Goal: Task Accomplishment & Management: Use online tool/utility

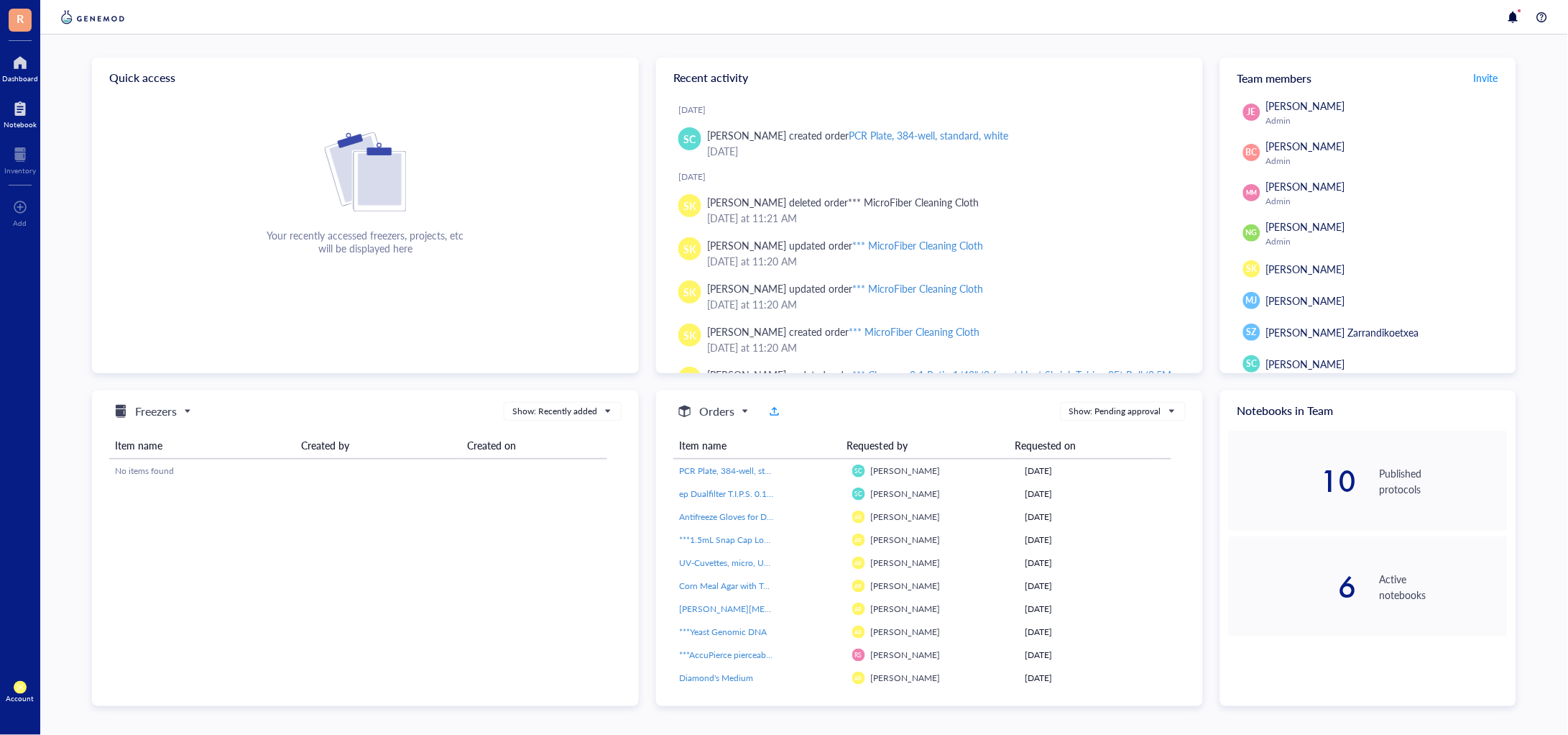
click at [26, 113] on div at bounding box center [20, 108] width 33 height 23
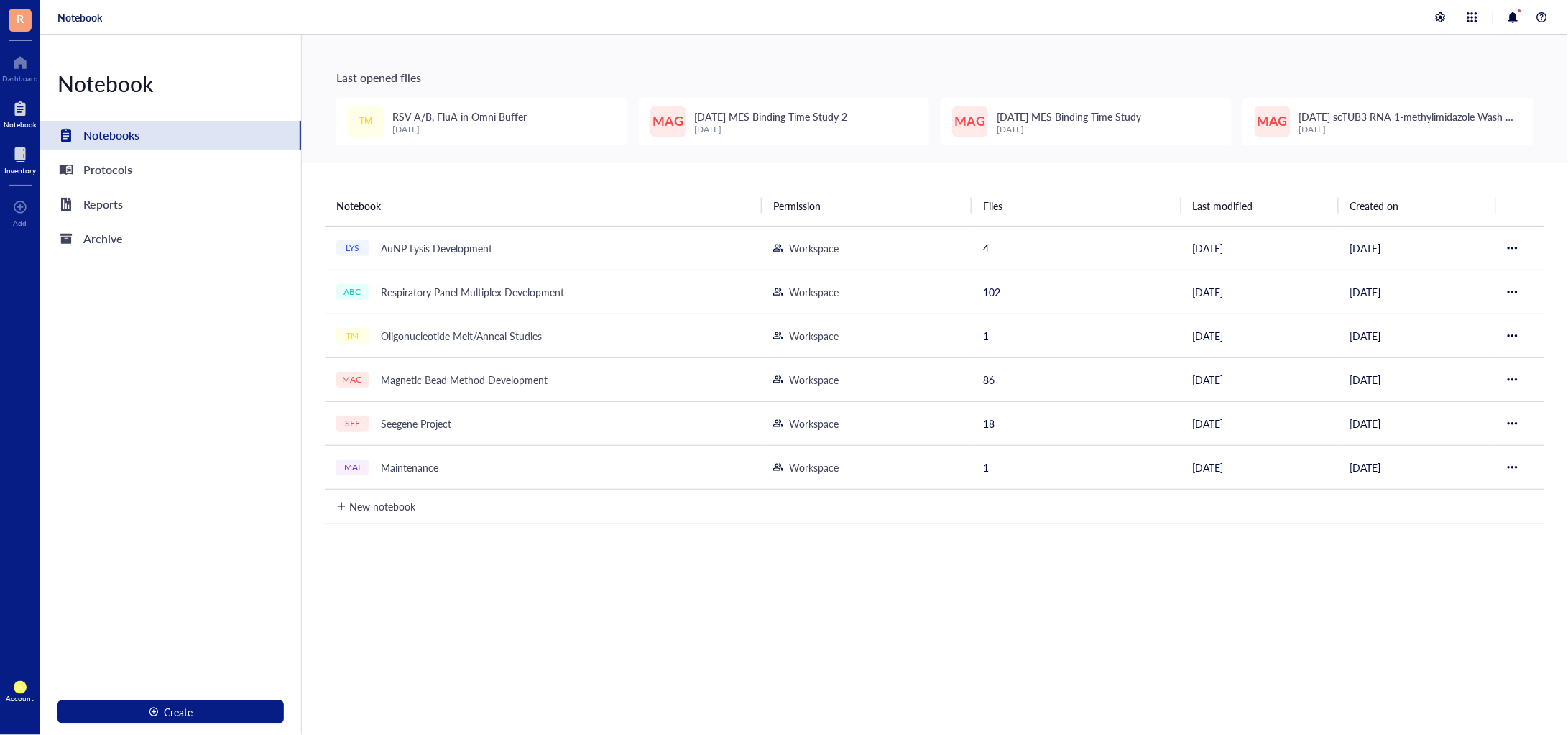
click at [8, 166] on div "Inventory" at bounding box center [20, 171] width 32 height 9
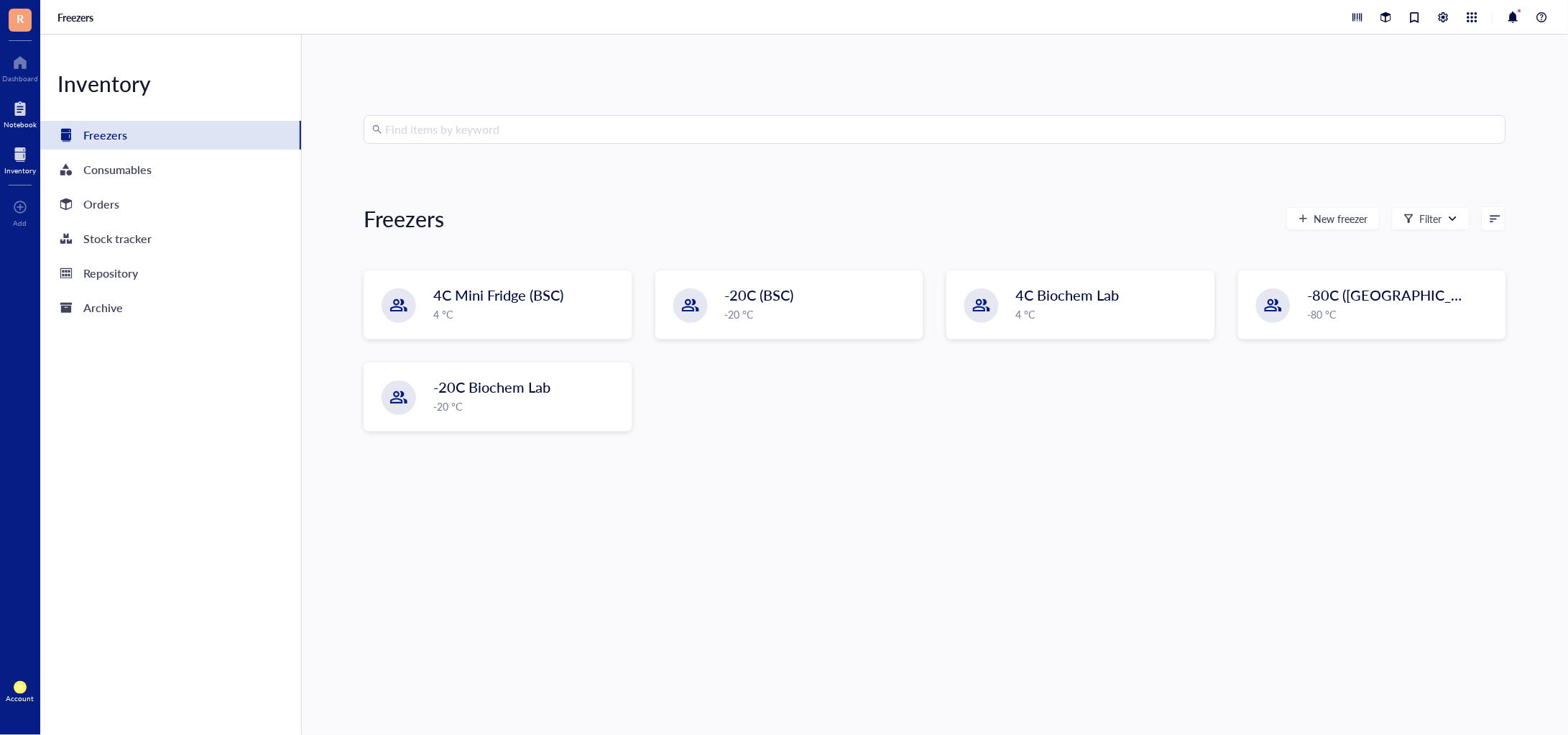
click at [16, 105] on div at bounding box center [20, 108] width 33 height 23
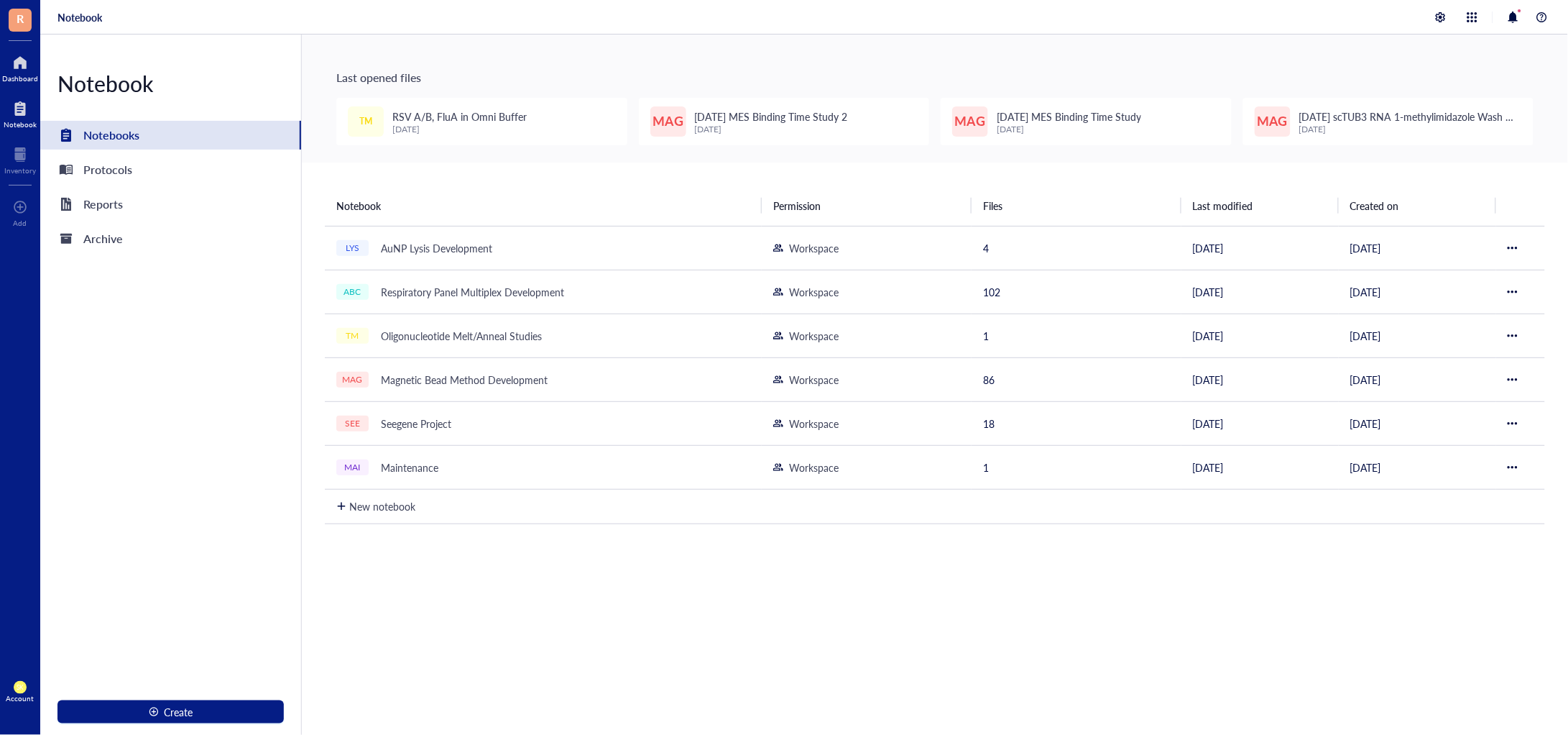
click at [13, 67] on div at bounding box center [20, 61] width 36 height 23
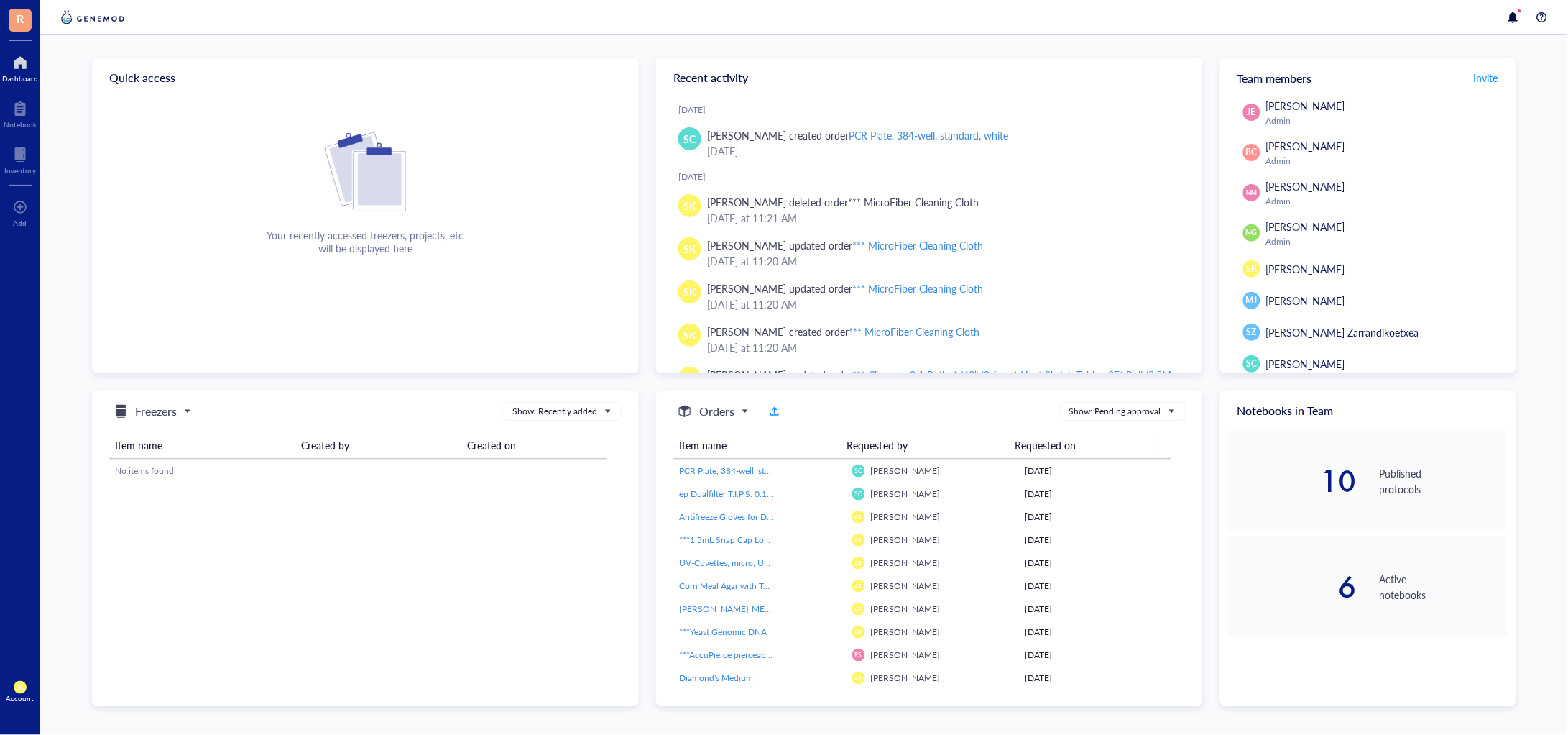
click at [30, 64] on div at bounding box center [20, 61] width 36 height 23
click at [32, 158] on div at bounding box center [20, 154] width 32 height 23
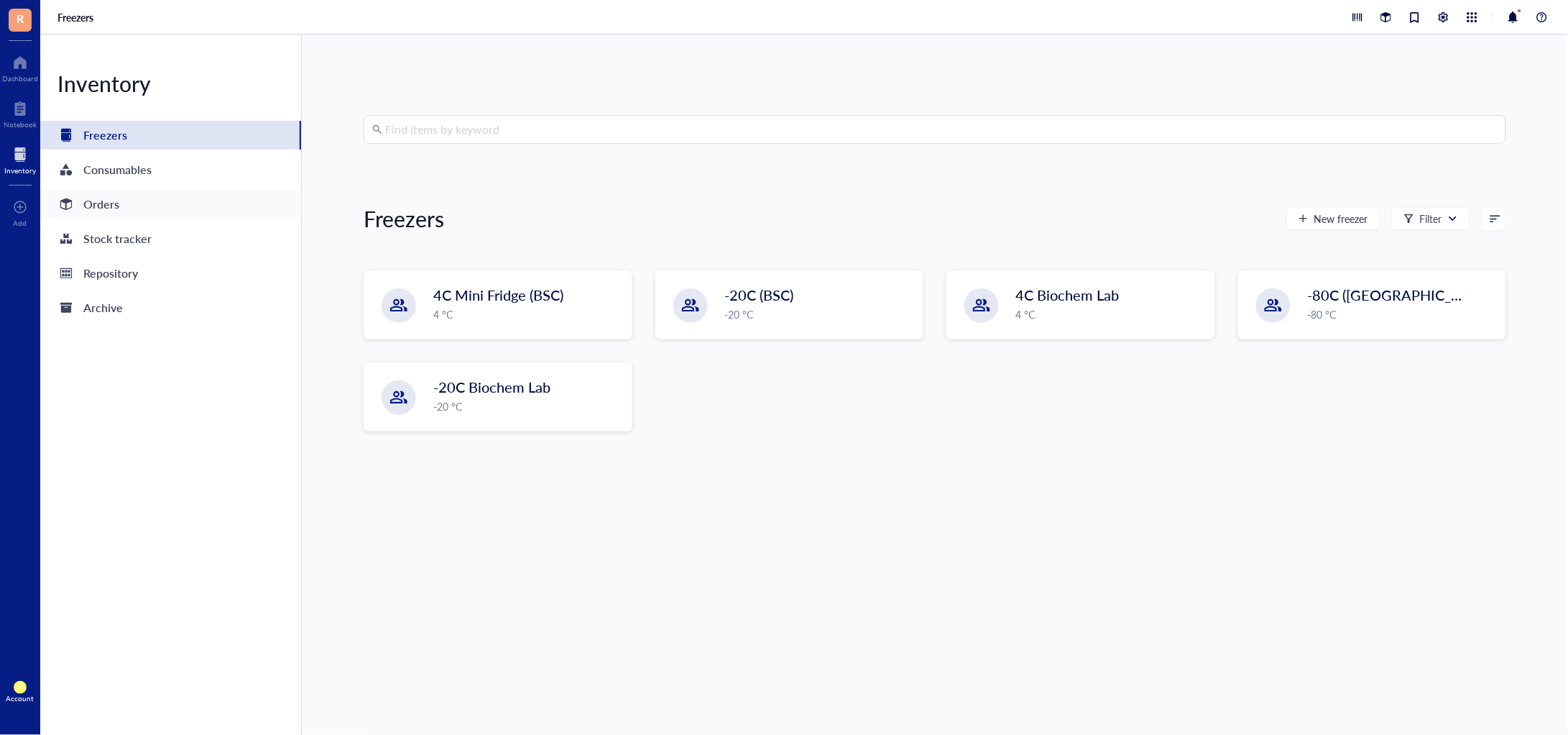
click at [153, 208] on div "Orders" at bounding box center [171, 204] width 261 height 29
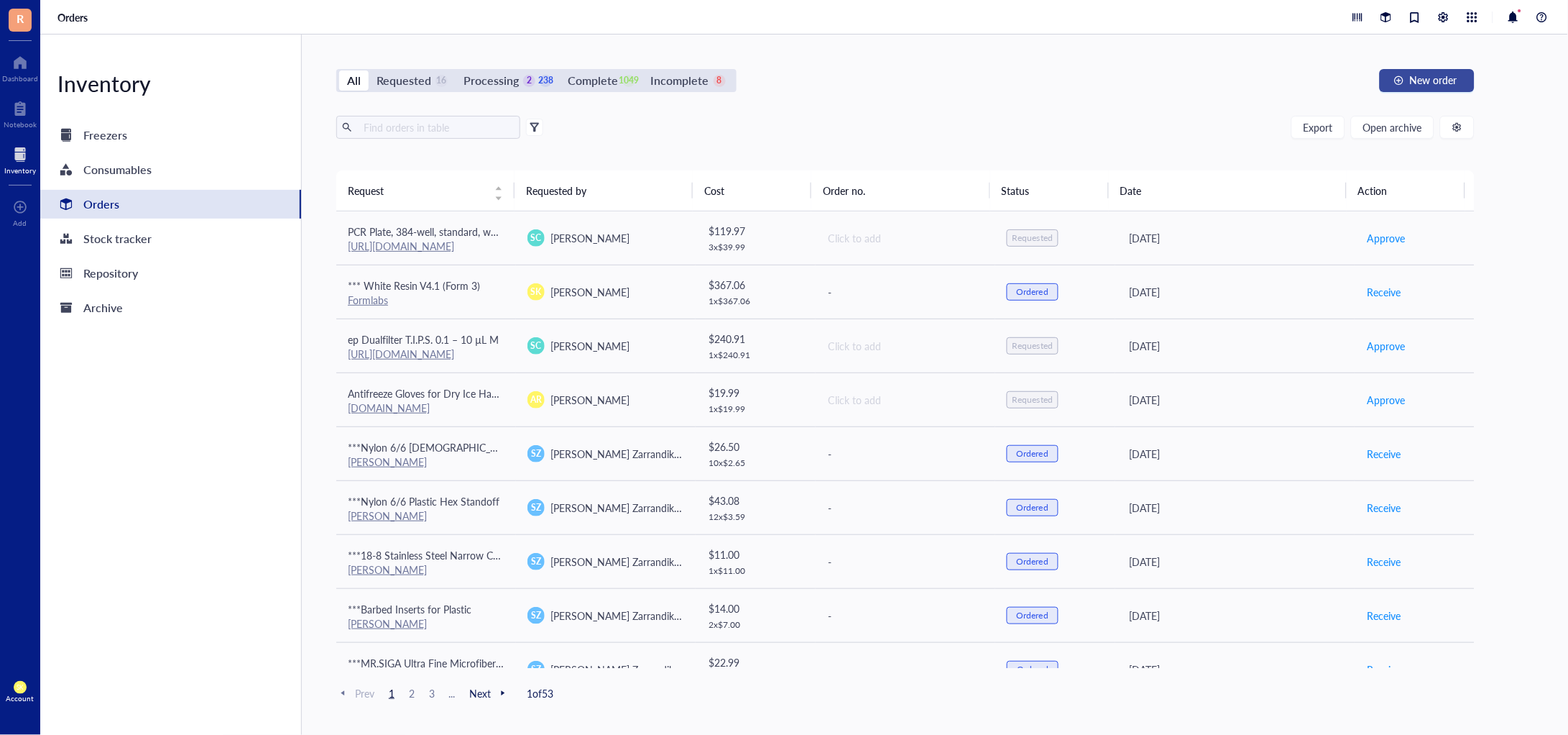
click at [1419, 79] on span "New order" at bounding box center [1433, 80] width 47 height 12
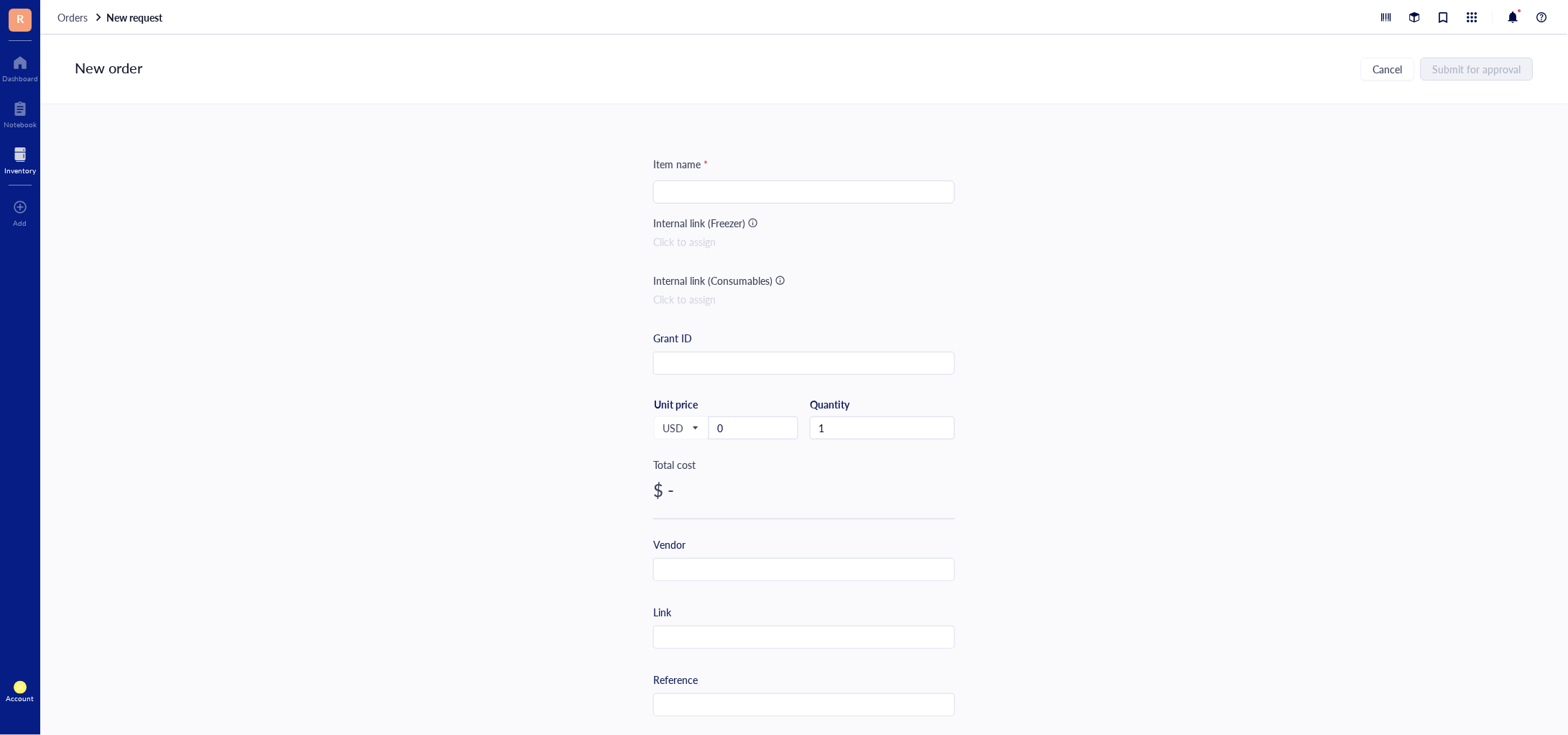
click at [789, 183] on input "search" at bounding box center [803, 192] width 285 height 22
type input "*** Nippers and Clorox"
click at [818, 573] on input "text" at bounding box center [804, 570] width 300 height 23
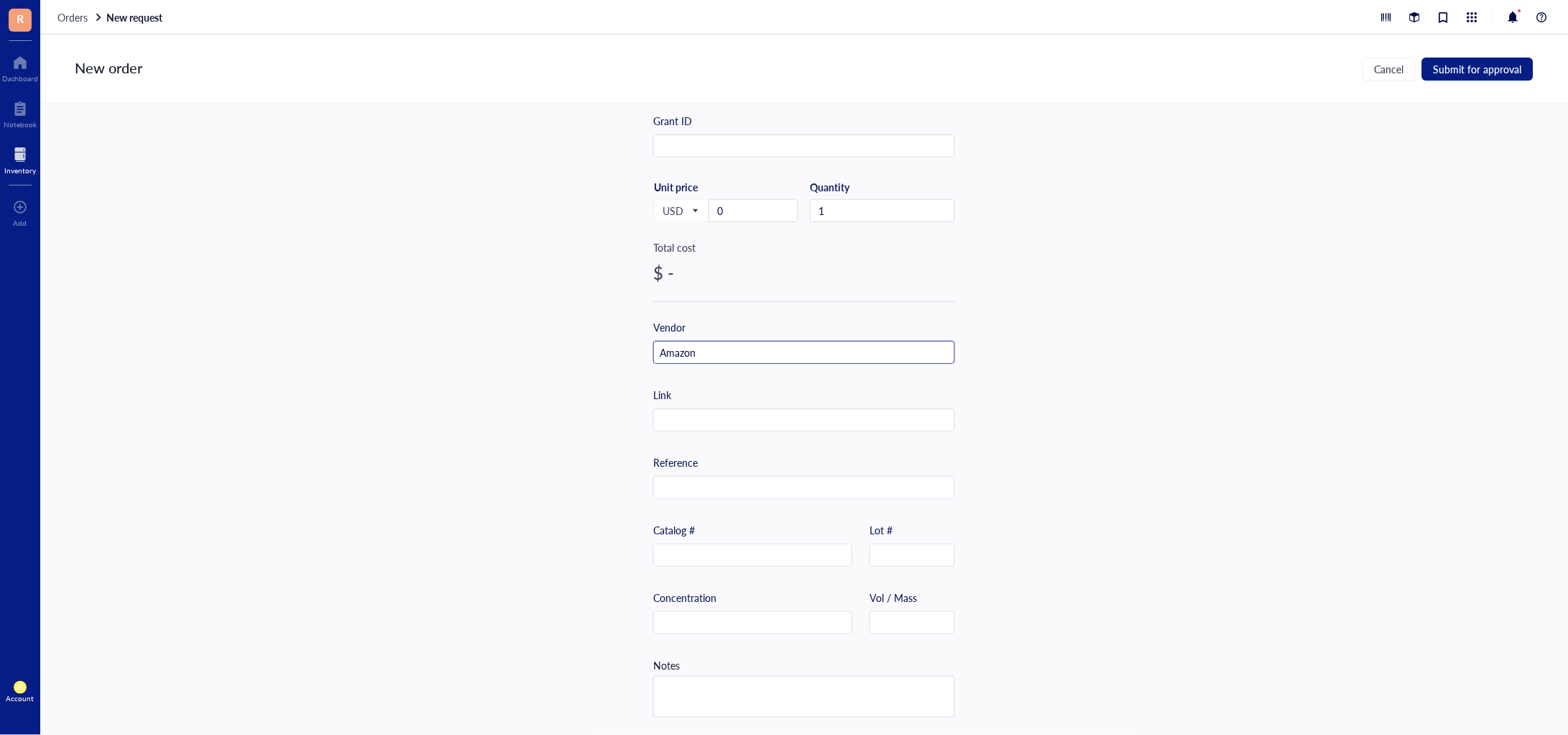
scroll to position [222, 0]
type input "Amazon"
click at [803, 480] on input "text" at bounding box center [804, 487] width 300 height 23
drag, startPoint x: 787, startPoint y: 705, endPoint x: 784, endPoint y: 696, distance: 9.5
click at [787, 702] on textarea at bounding box center [804, 696] width 300 height 41
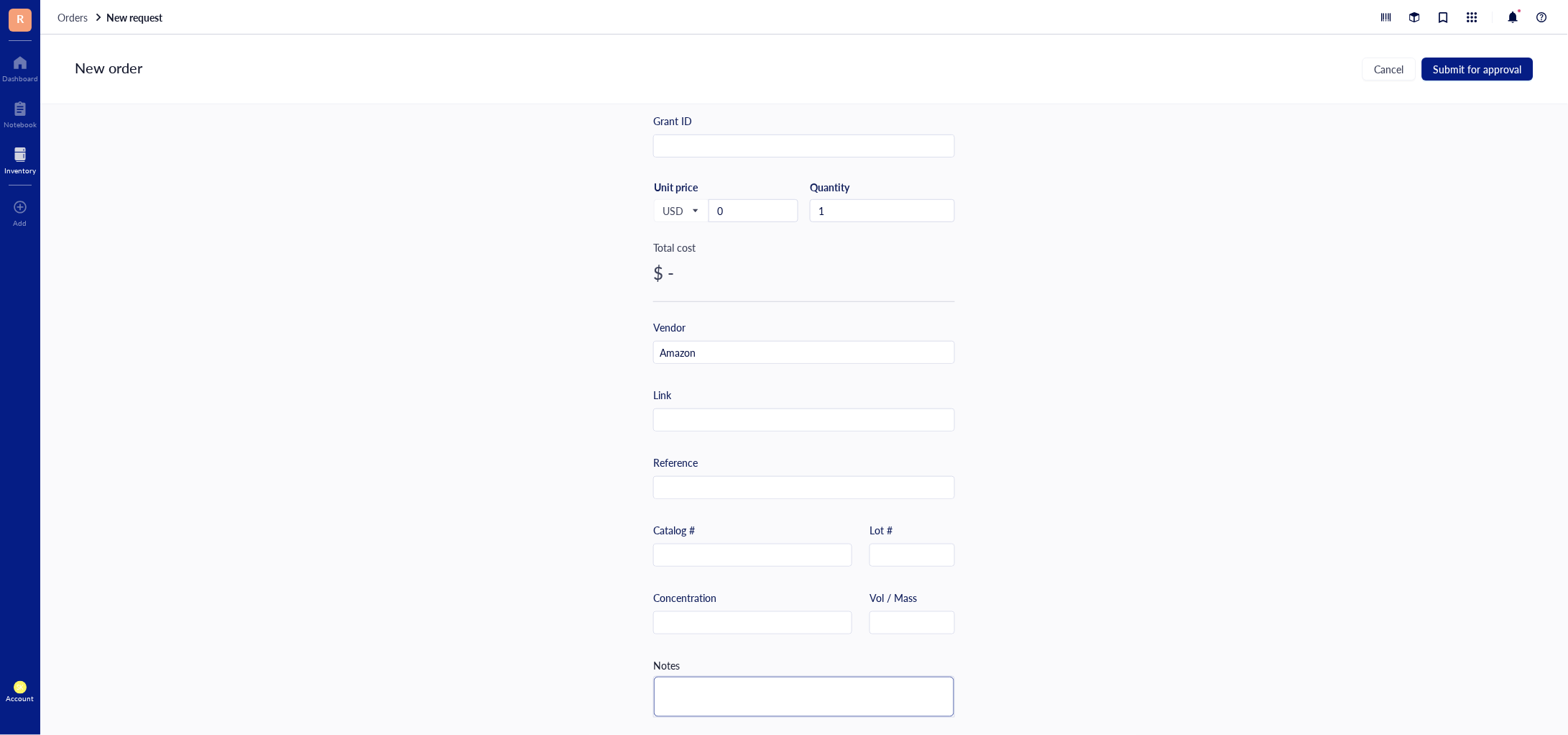
paste textarea "stedi Ultimate Model Nippers,Ultra-thin Single-edge and Nippers Case,for Gundam…"
type textarea "stedi Ultimate Model Nippers,Ultra-thin Single-edge and Nippers Case,for Gundam…"
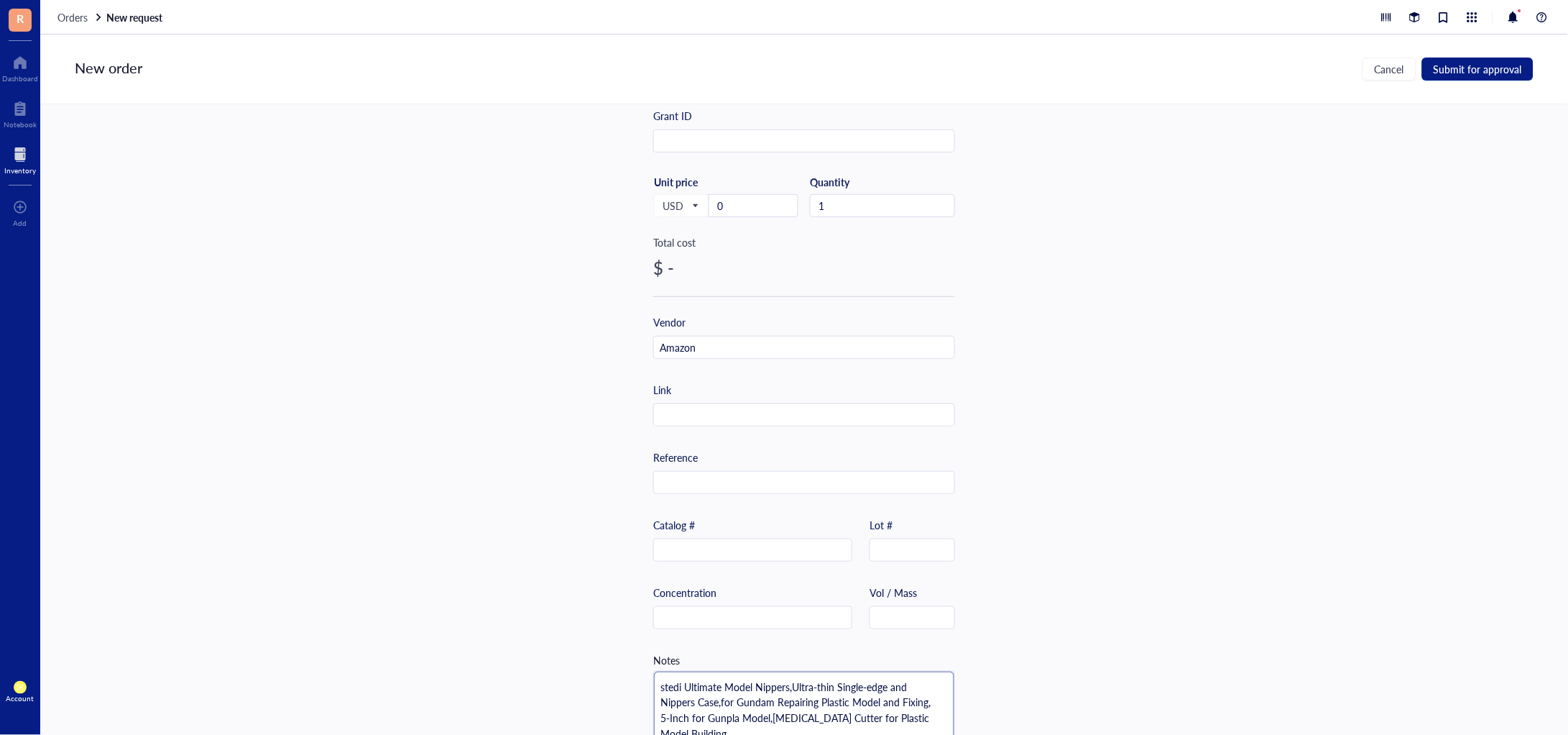
scroll to position [0, 0]
type textarea "stedi Ultimate Model Nippers,Ultra-thin Single-edge and Nippers Case,for Gundam…"
click at [842, 714] on textarea "stedi Ultimate Model Nippers,Ultra-thin Single-edge and Nippers Case,for Gundam…" at bounding box center [804, 711] width 300 height 79
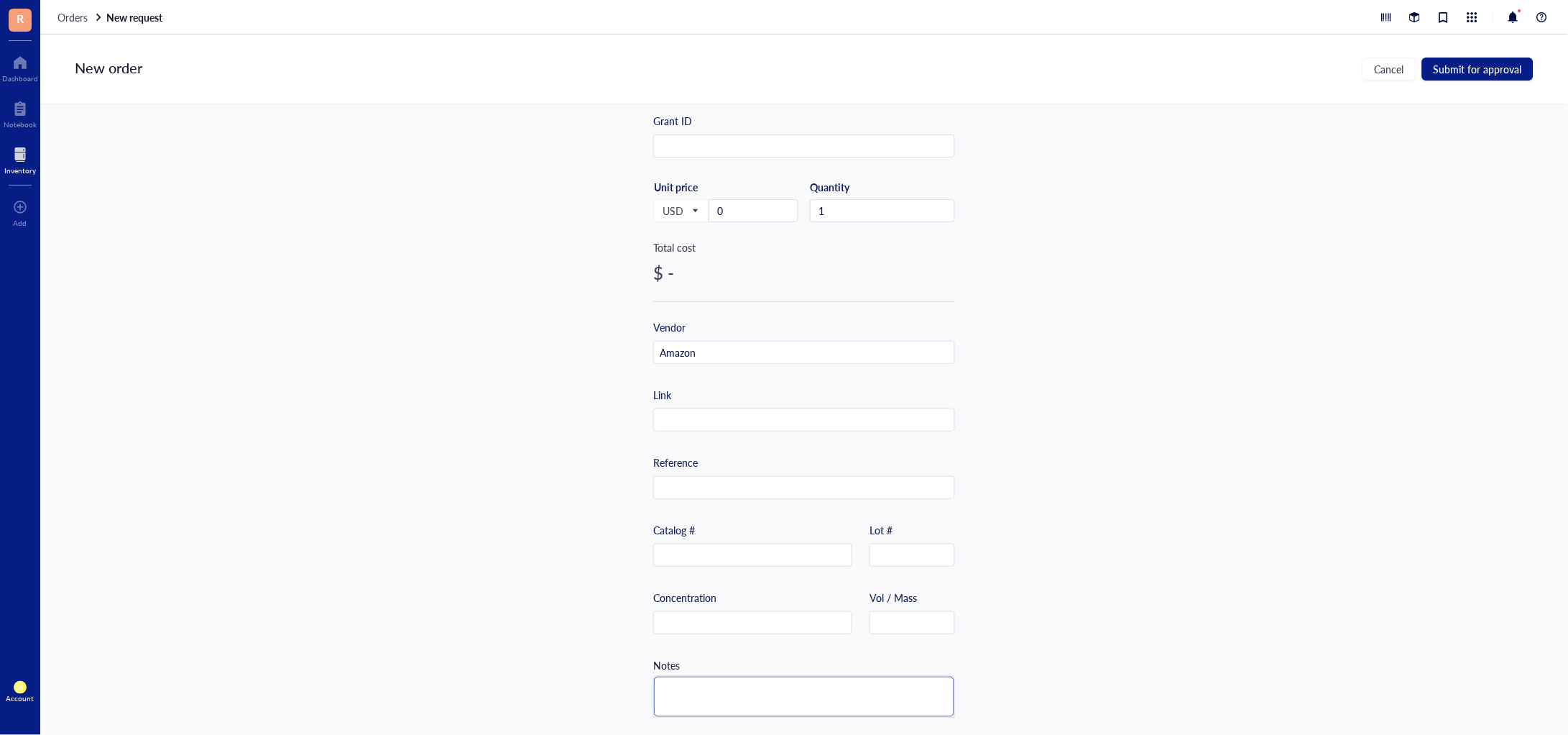
paste textarea "[URL][DOMAIN_NAME]"
type textarea "[URL][DOMAIN_NAME]"
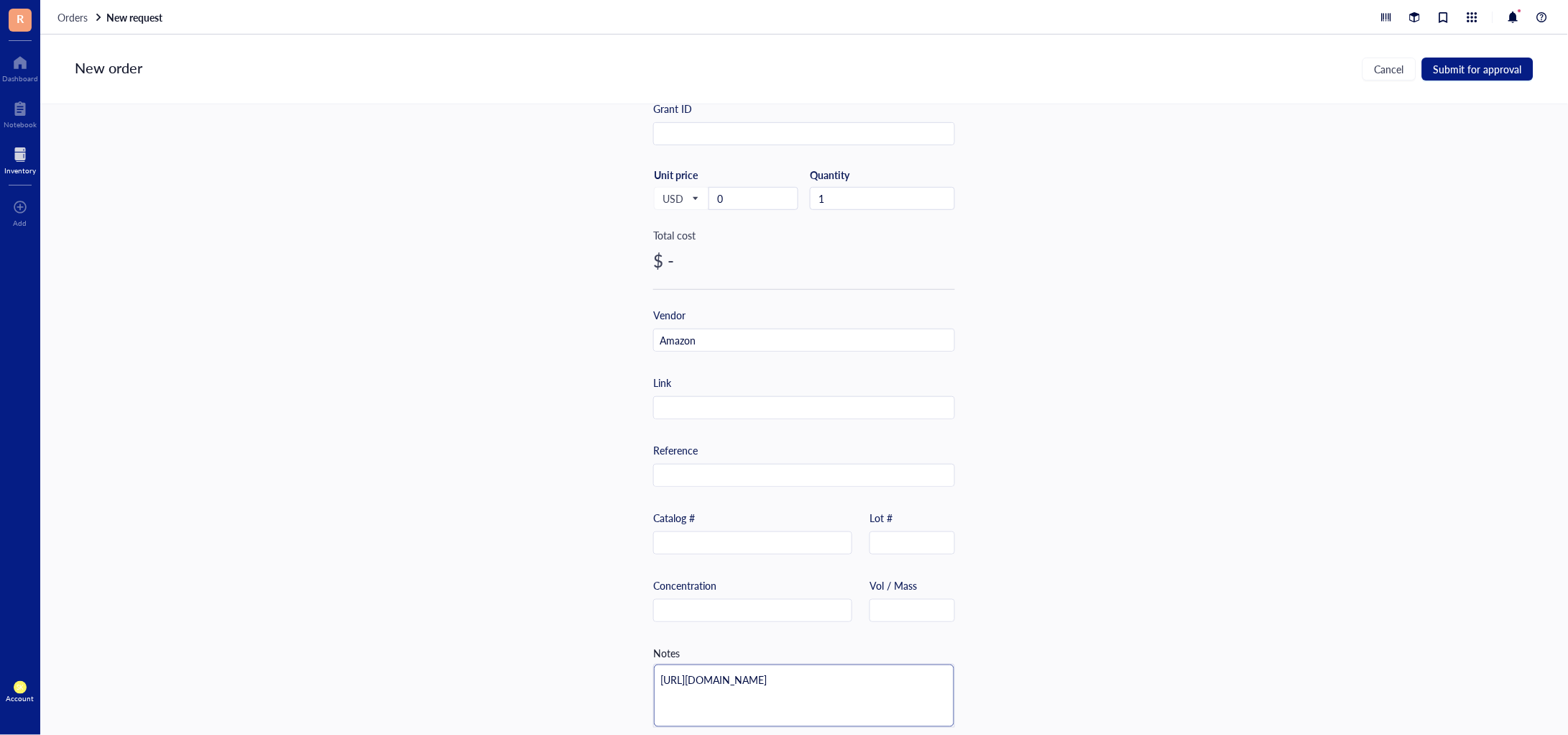
scroll to position [0, 0]
type textarea "[URL][DOMAIN_NAME]"
click at [783, 712] on textarea "[URL][DOMAIN_NAME]" at bounding box center [804, 695] width 300 height 62
type textarea "[URL][DOMAIN_NAME]"
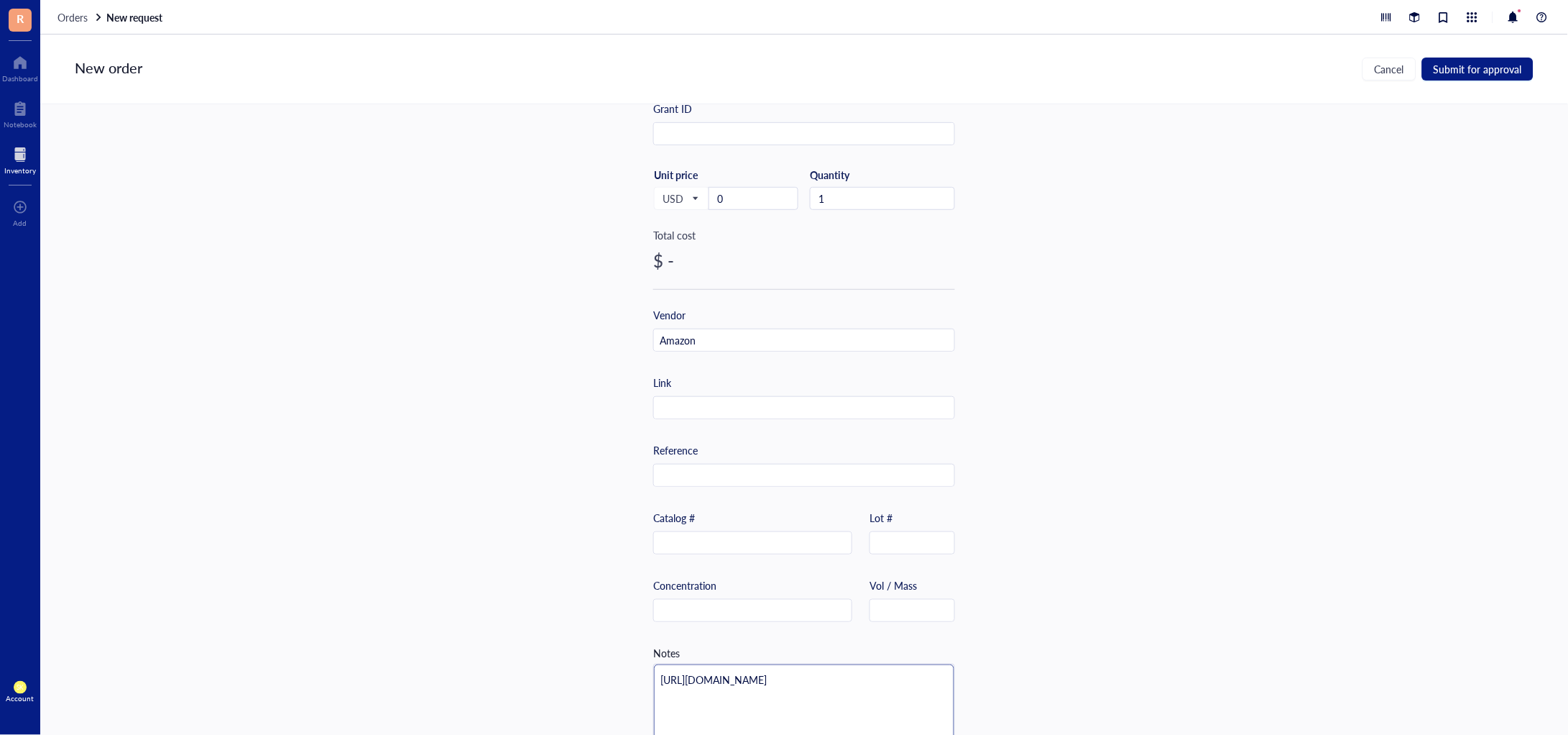
paste textarea "[URL][DOMAIN_NAME][PERSON_NAME]"
type textarea "[URL][DOMAIN_NAME] [URL][DOMAIN_NAME][PERSON_NAME]"
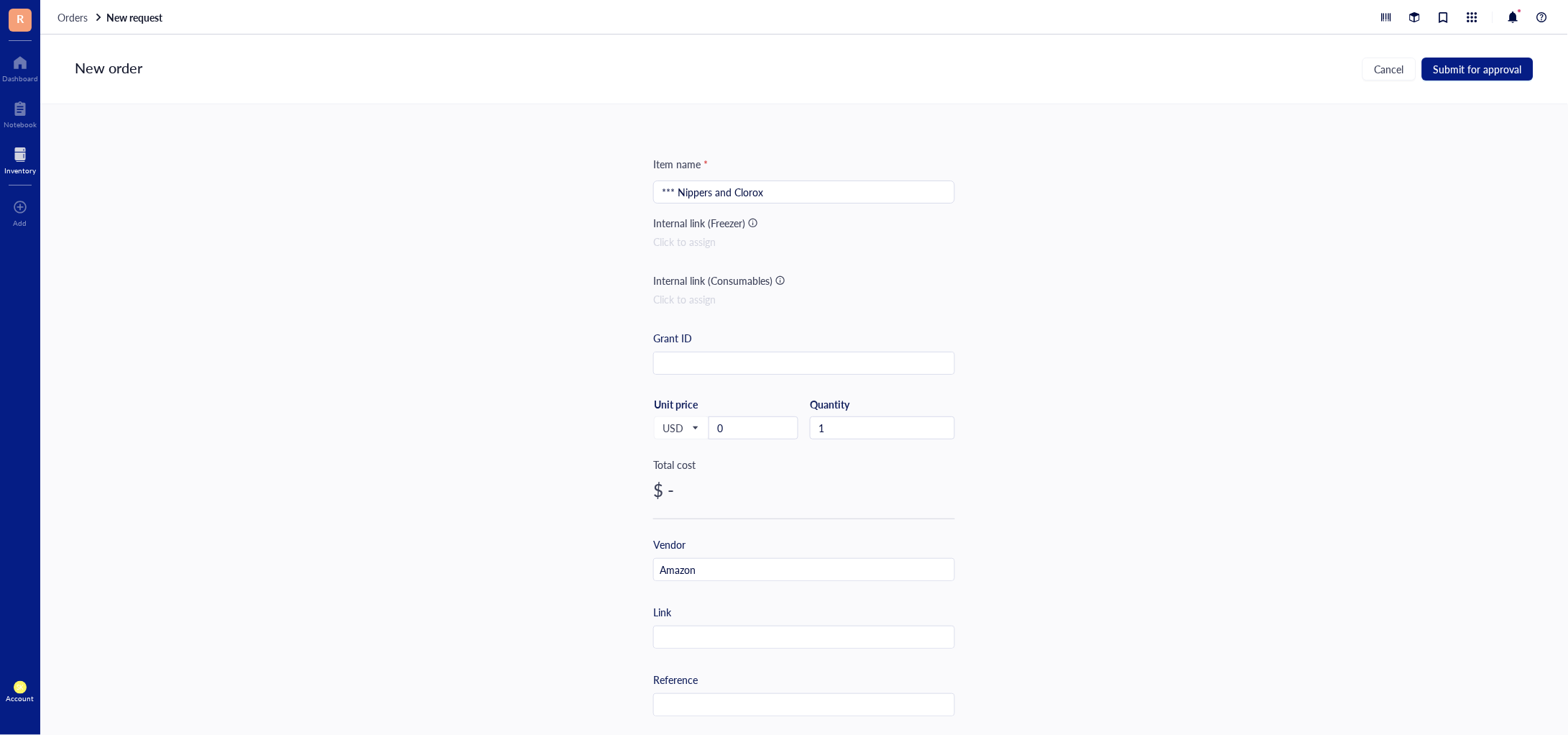
type textarea "[URL][DOMAIN_NAME] [URL][DOMAIN_NAME][PERSON_NAME]"
drag, startPoint x: 765, startPoint y: 426, endPoint x: 678, endPoint y: 435, distance: 87.5
click at [678, 435] on div "USD Unit price 0" at bounding box center [726, 427] width 146 height 59
click at [724, 425] on input "0" at bounding box center [754, 428] width 89 height 22
drag, startPoint x: 732, startPoint y: 424, endPoint x: 704, endPoint y: 448, distance: 36.9
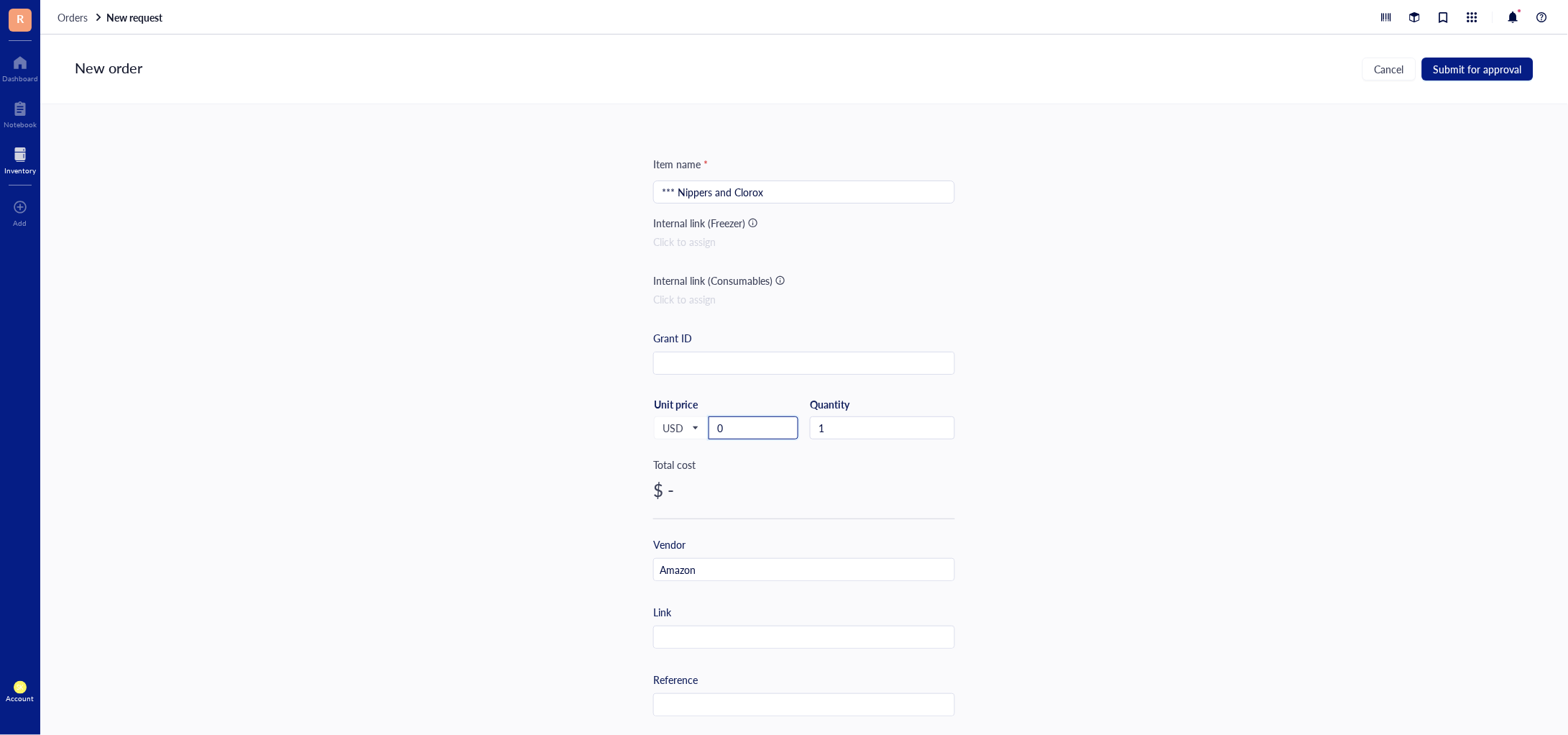
click at [691, 433] on div "USD Unit price 0" at bounding box center [726, 427] width 146 height 59
paste input "47.21"
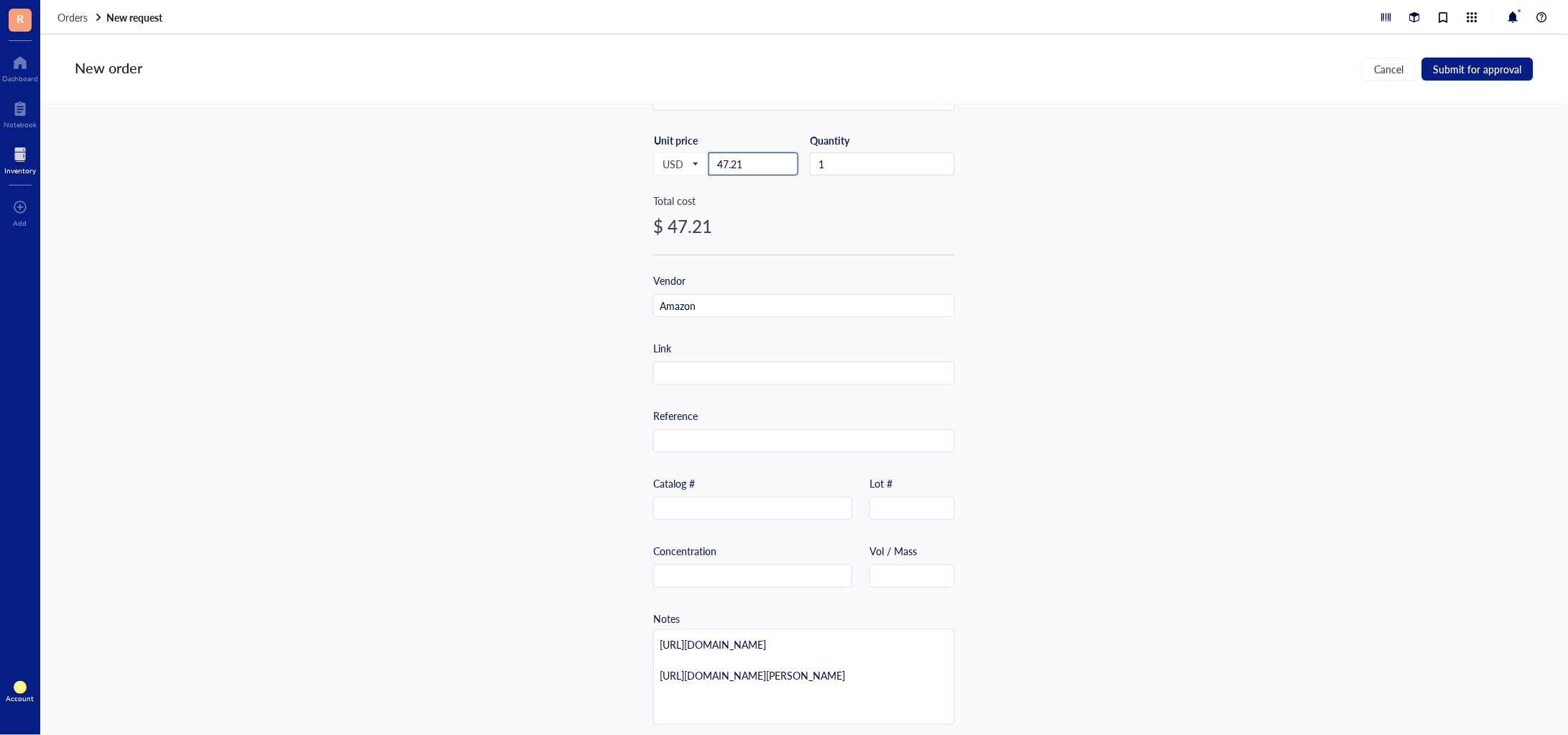
scroll to position [277, 0]
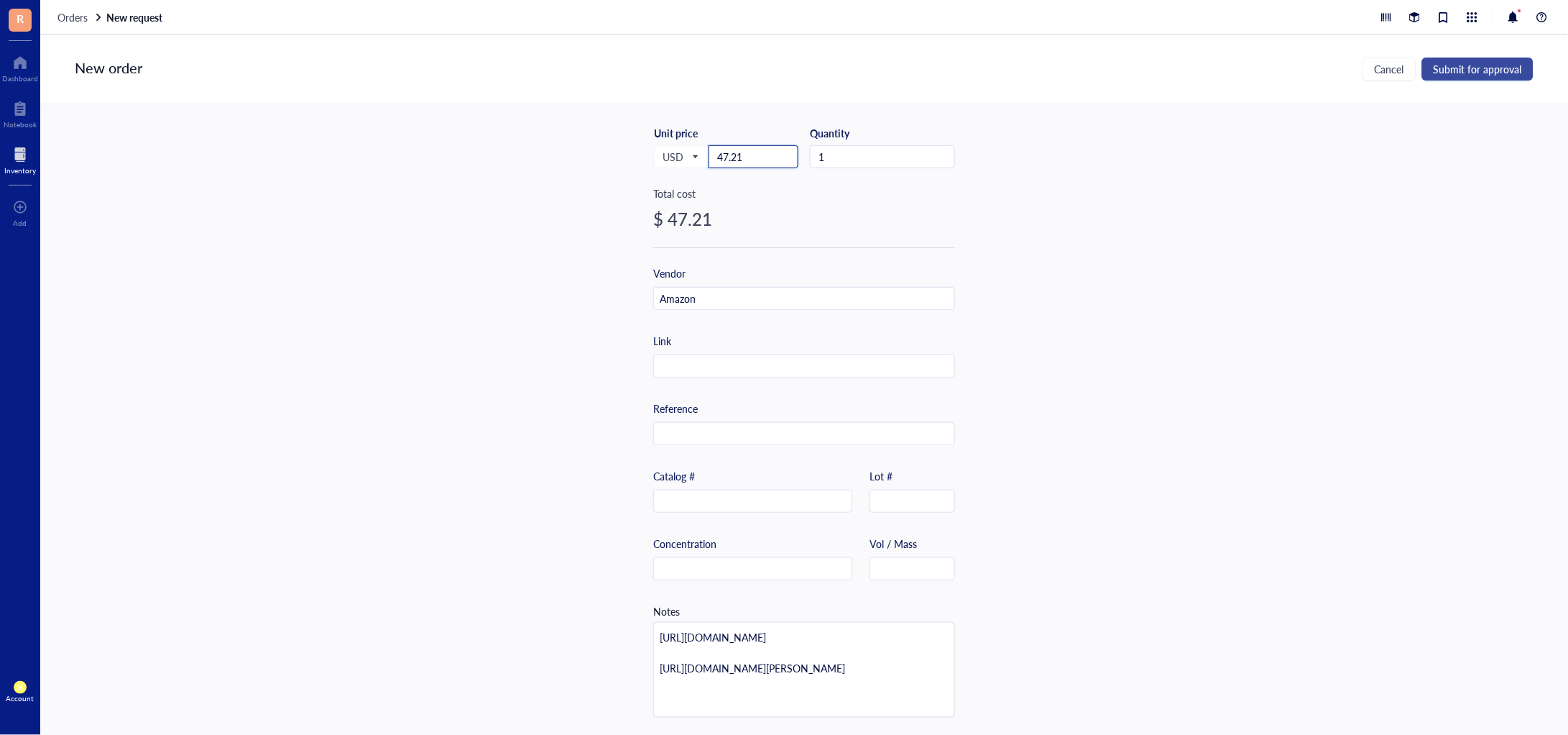
type input "47.21"
click at [1457, 69] on span "Submit for approval" at bounding box center [1478, 69] width 89 height 12
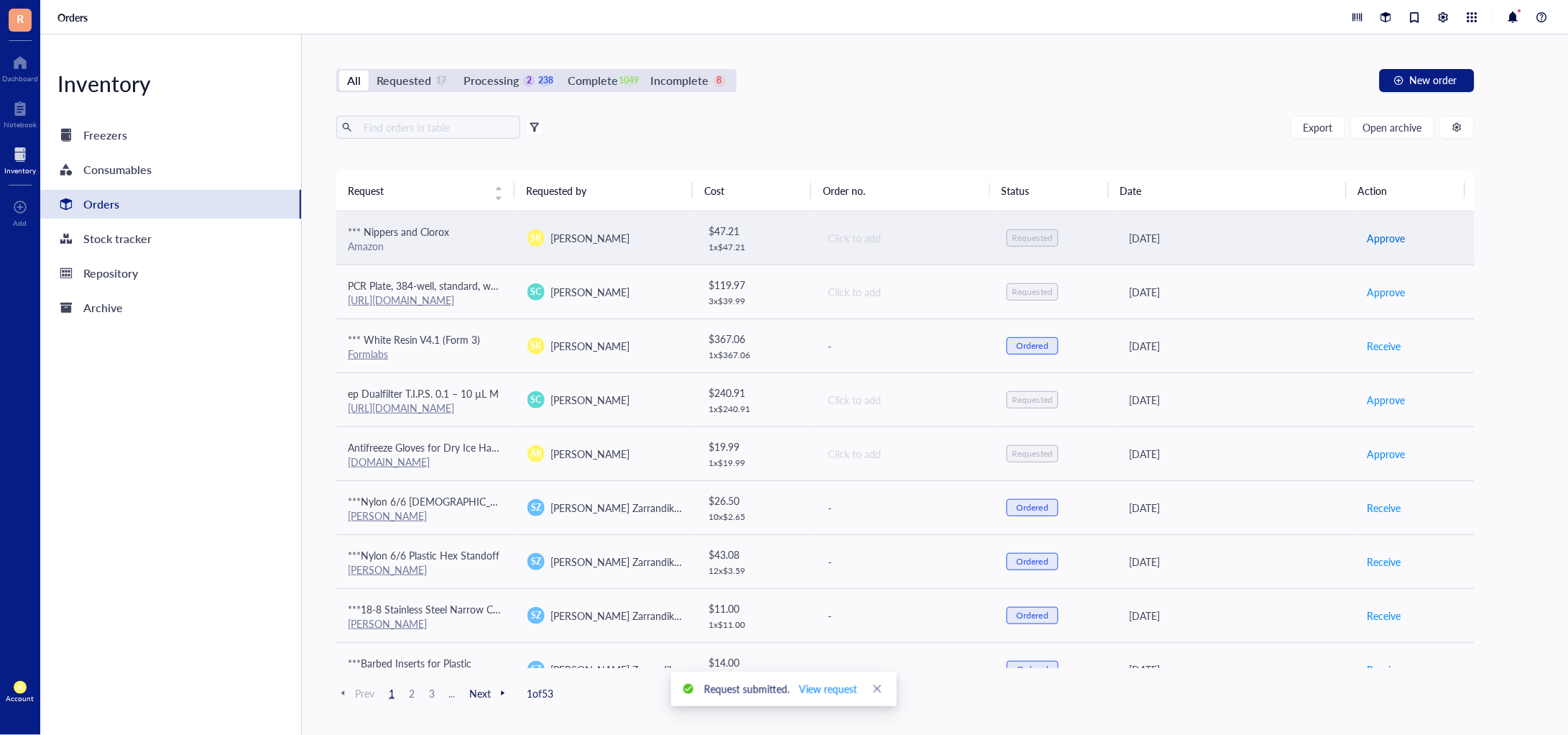
click at [1375, 231] on span "Approve" at bounding box center [1385, 237] width 38 height 15
click at [1369, 240] on span "Place order" at bounding box center [1391, 237] width 50 height 15
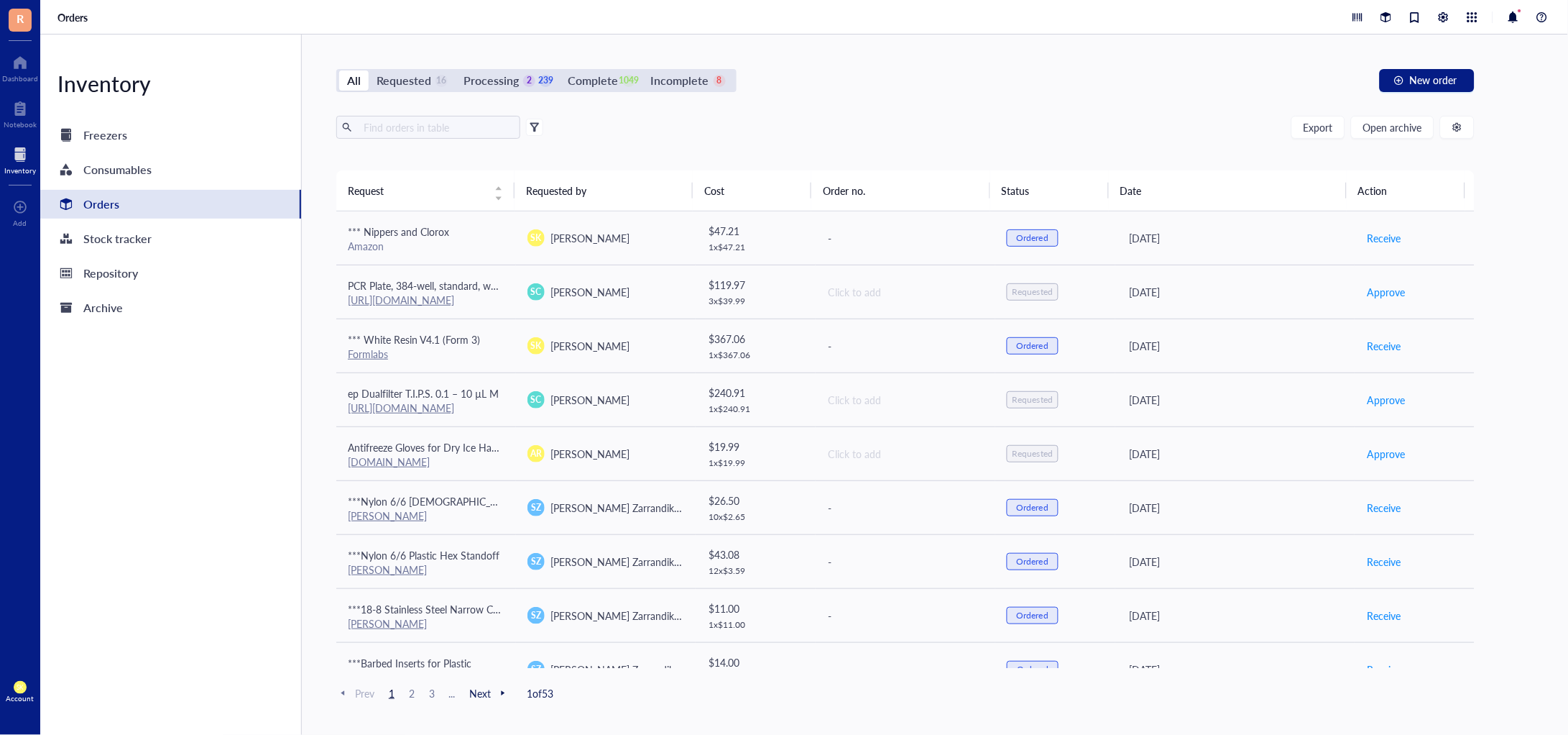
click at [1022, 89] on div "All Requested 16 Processing 2 239 Complete 1049 Incomplete 8 New order" at bounding box center [905, 80] width 1138 height 23
drag, startPoint x: 1144, startPoint y: 157, endPoint x: 1166, endPoint y: 56, distance: 103.4
click at [1141, 142] on div "Export Open archive Requester Requested on Source / Vendor Last updated" at bounding box center [905, 143] width 1138 height 54
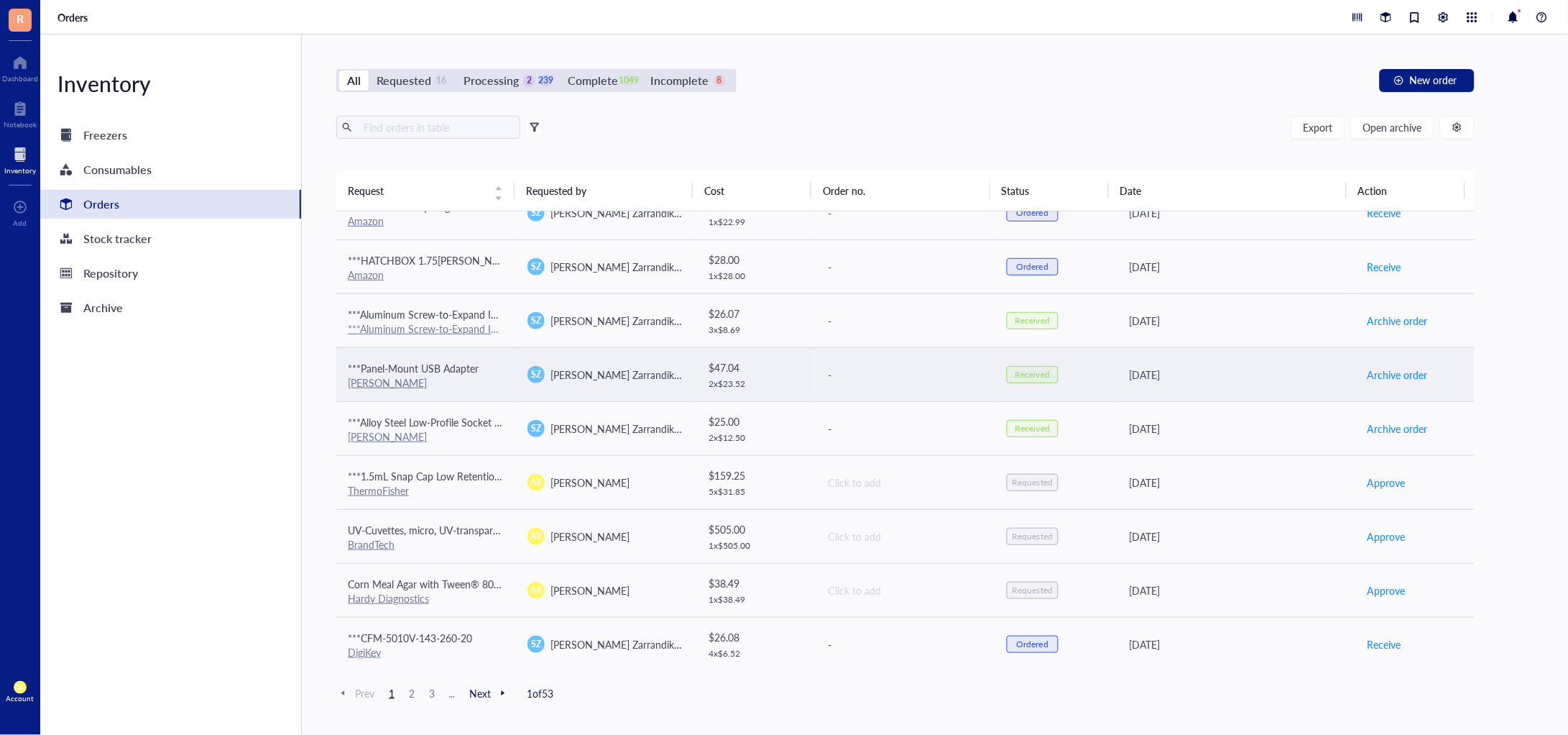
scroll to position [893, 0]
